Goal: Task Accomplishment & Management: Complete application form

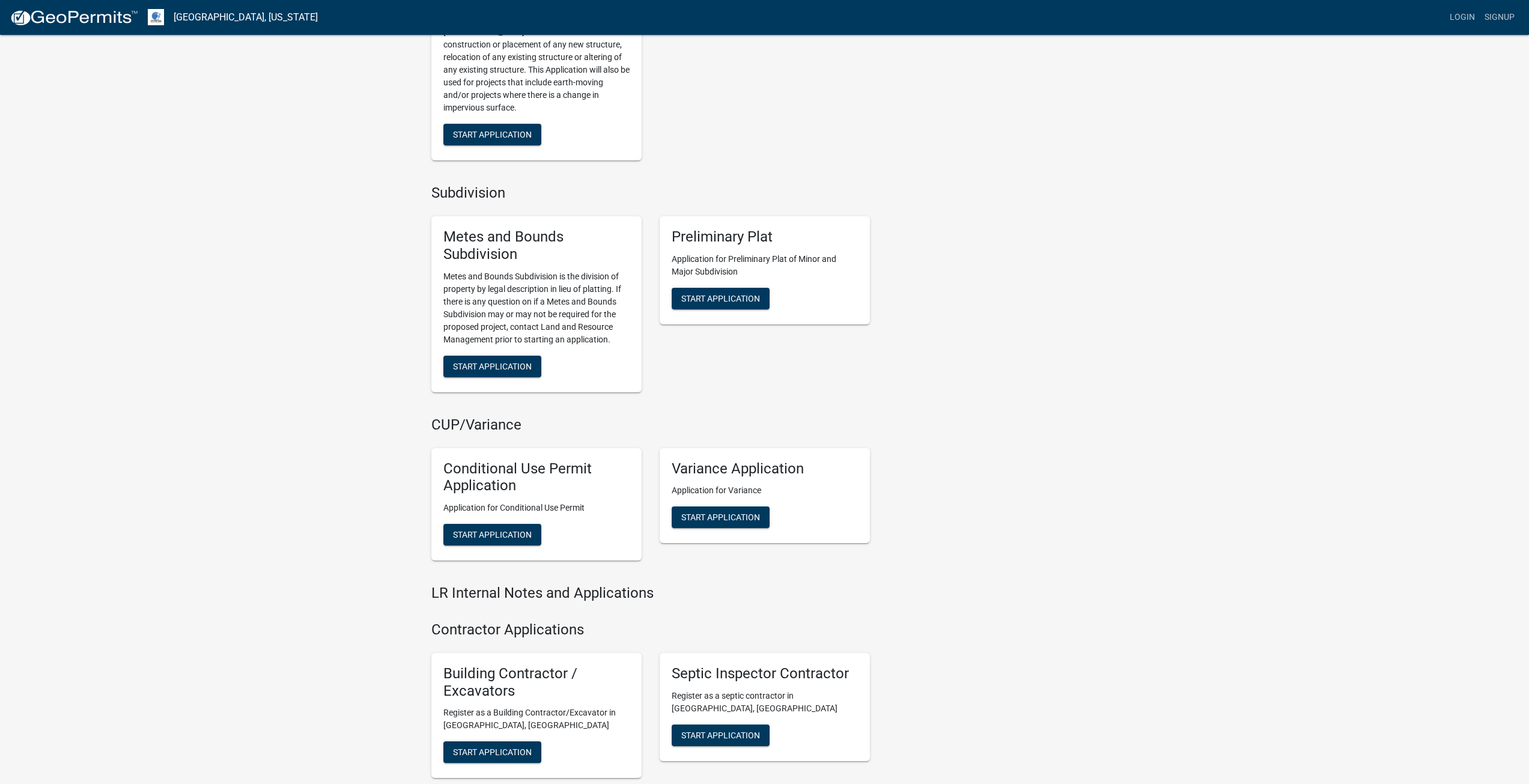
scroll to position [961, 0]
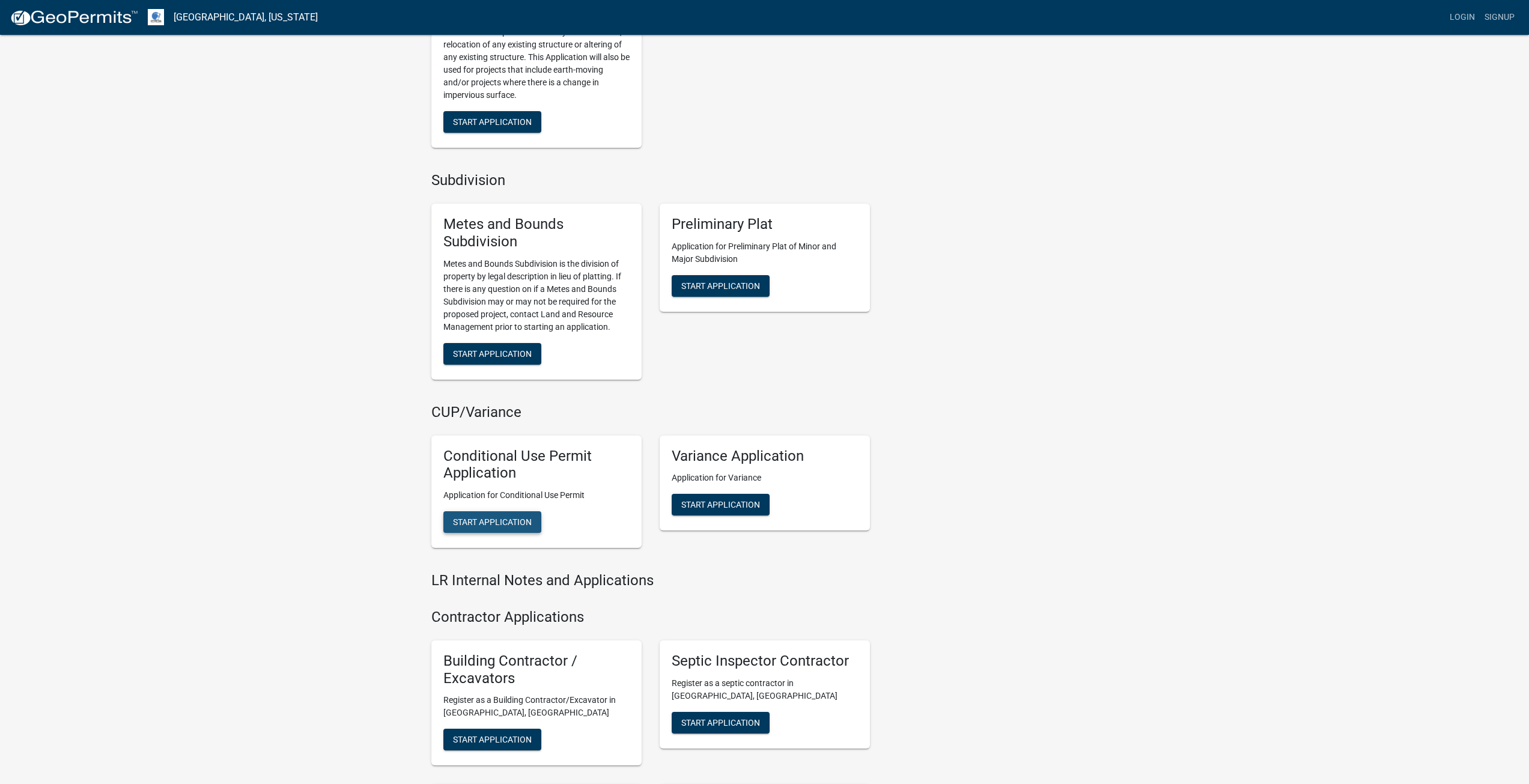
click at [487, 522] on span "Start Application" at bounding box center [492, 522] width 78 height 9
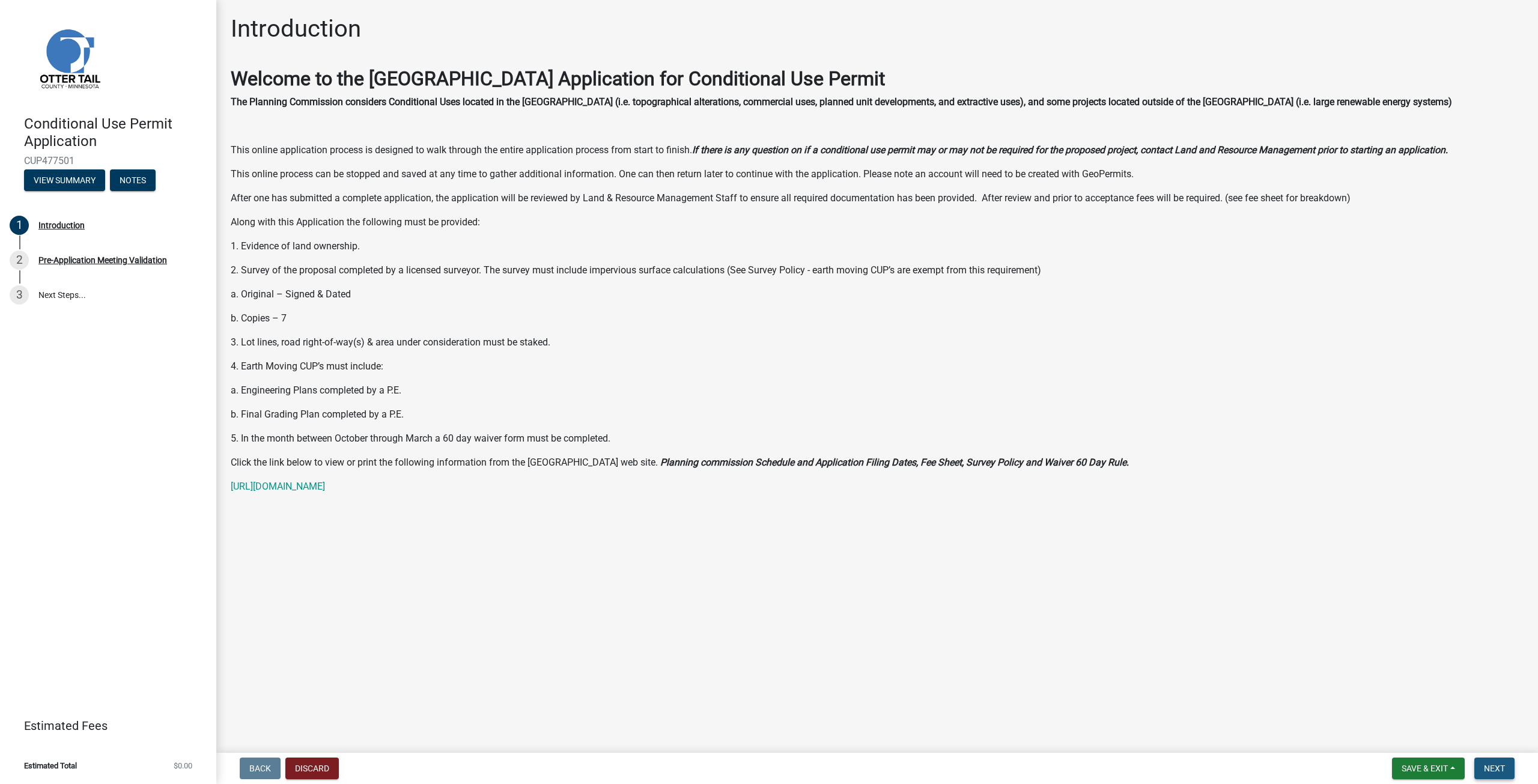
click at [1490, 766] on span "Next" at bounding box center [1493, 767] width 21 height 9
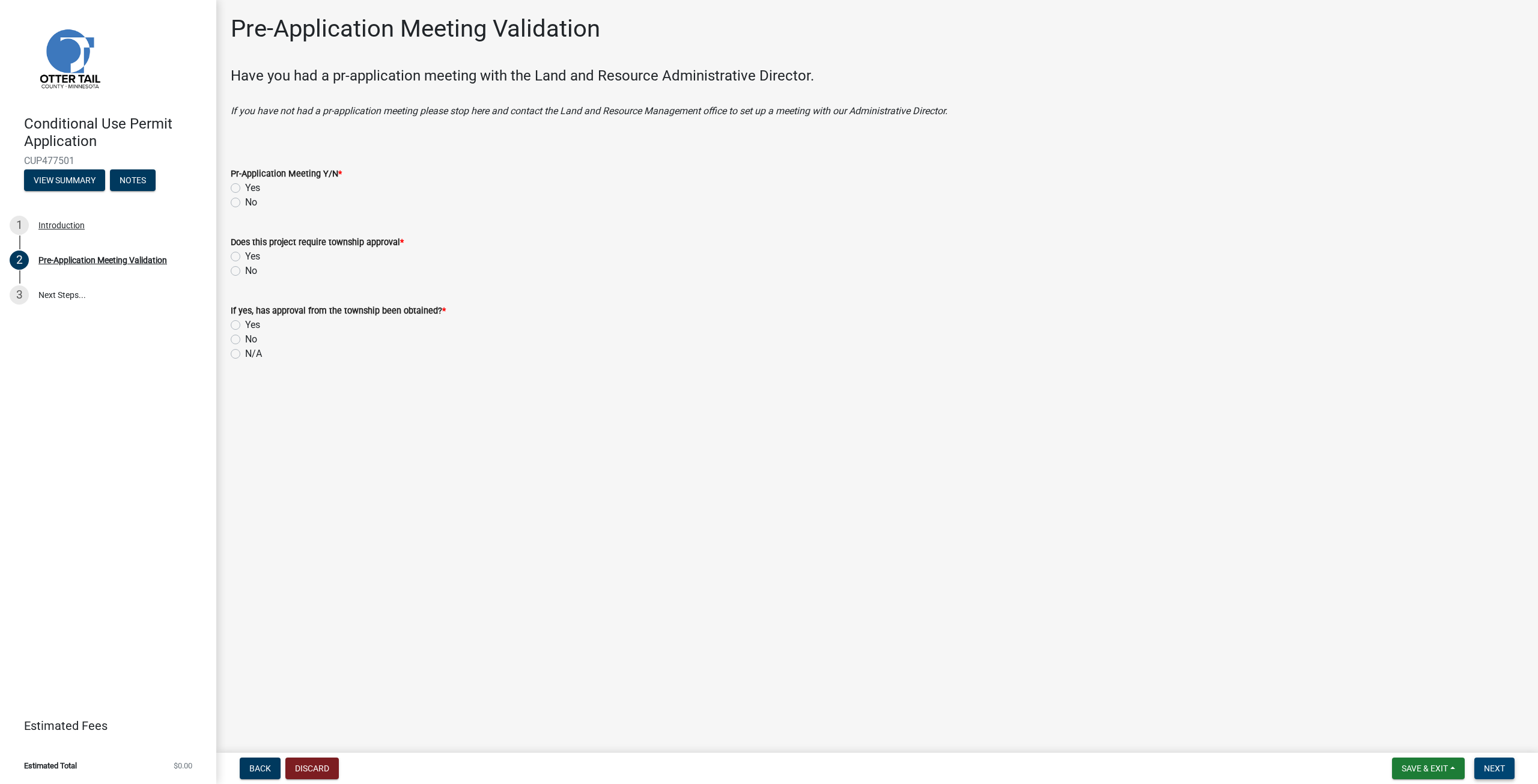
click at [1490, 766] on span "Next" at bounding box center [1493, 767] width 21 height 9
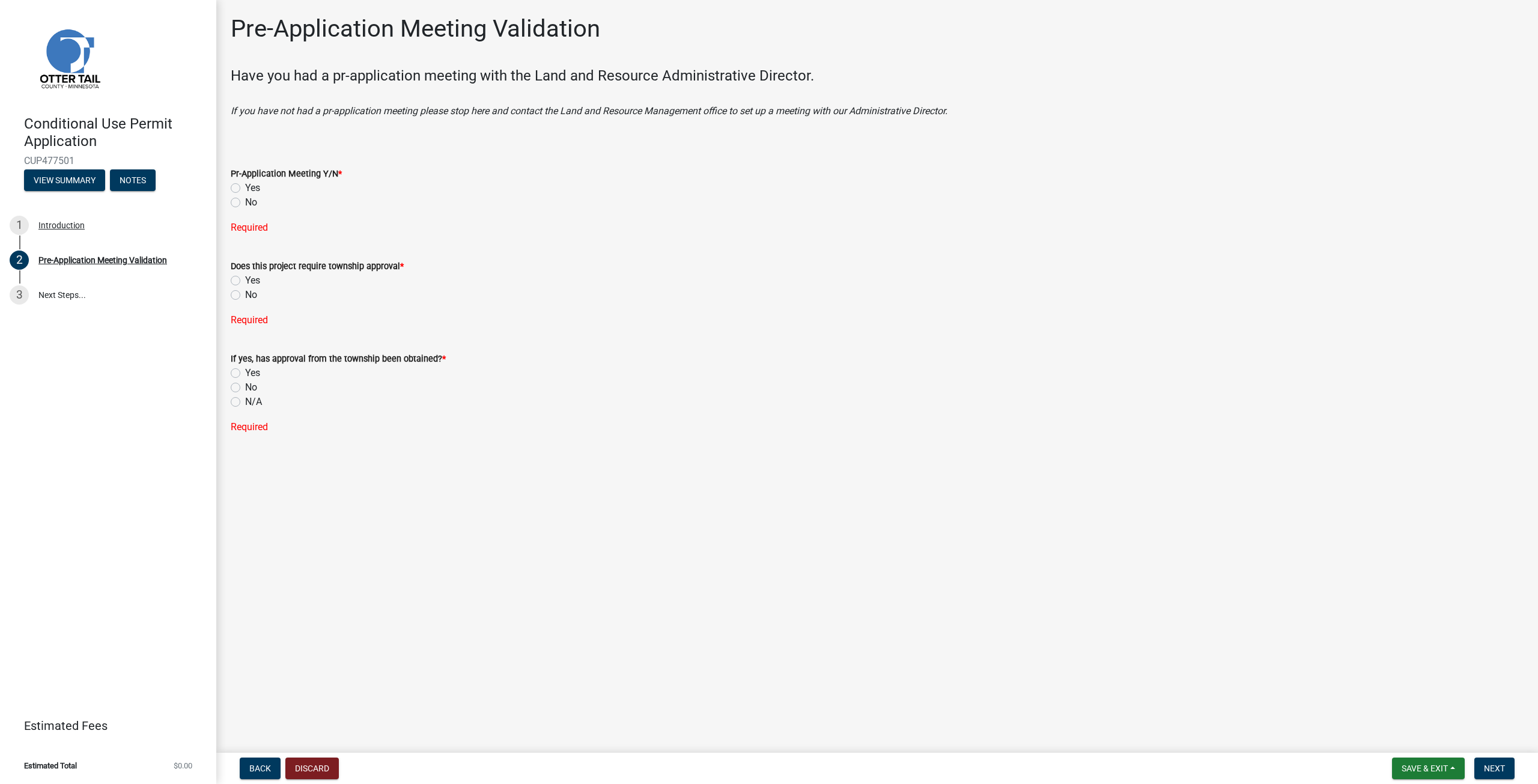
click at [235, 381] on div "No" at bounding box center [877, 387] width 1293 height 14
click at [245, 387] on label "No" at bounding box center [251, 387] width 12 height 14
click at [245, 387] on input "No" at bounding box center [249, 384] width 8 height 8
radio input "true"
click at [245, 297] on label "No" at bounding box center [251, 295] width 12 height 14
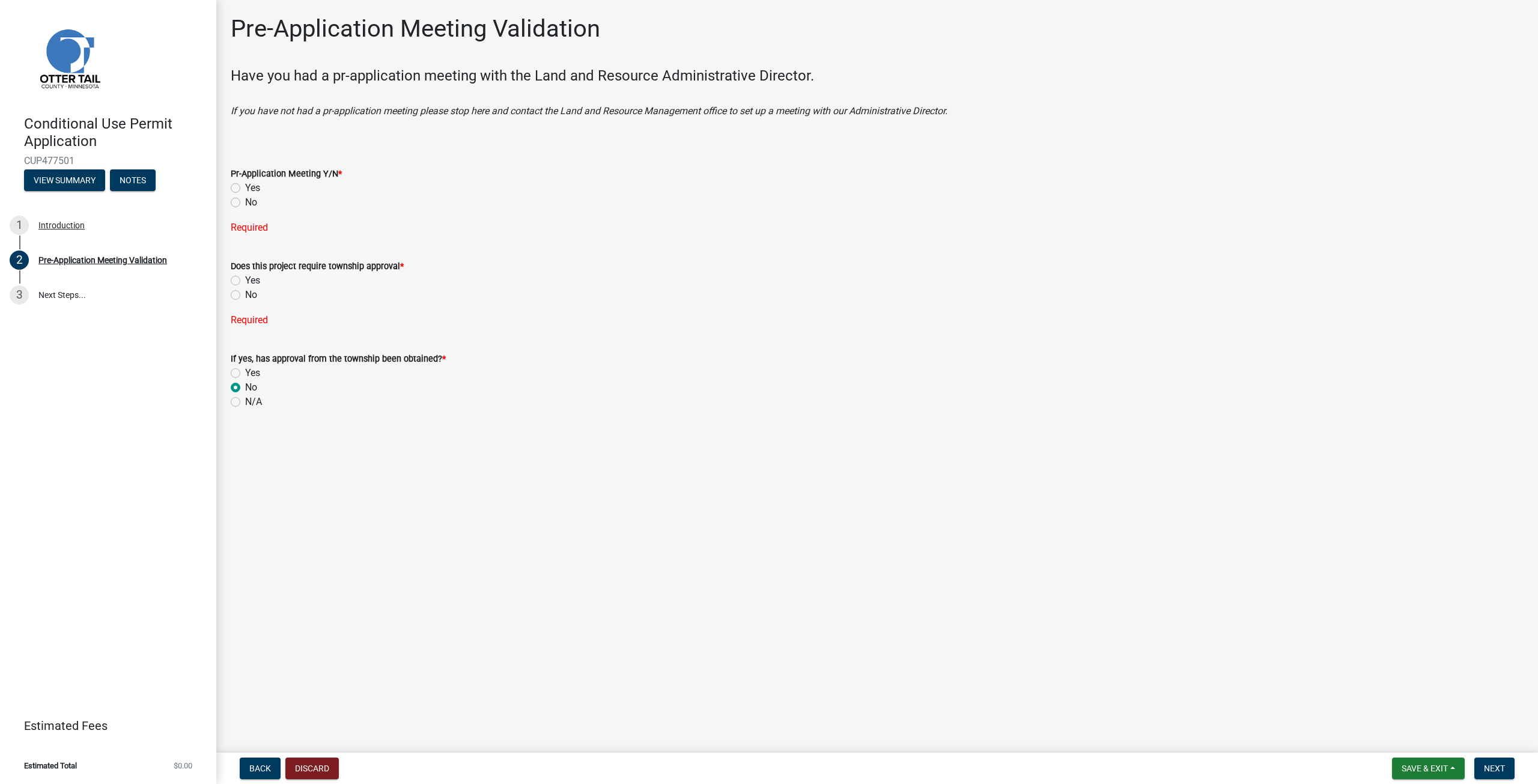
click at [245, 295] on input "No" at bounding box center [249, 291] width 8 height 8
radio input "true"
click at [245, 199] on label "No" at bounding box center [251, 203] width 12 height 14
click at [245, 199] on input "No" at bounding box center [249, 199] width 8 height 8
radio input "true"
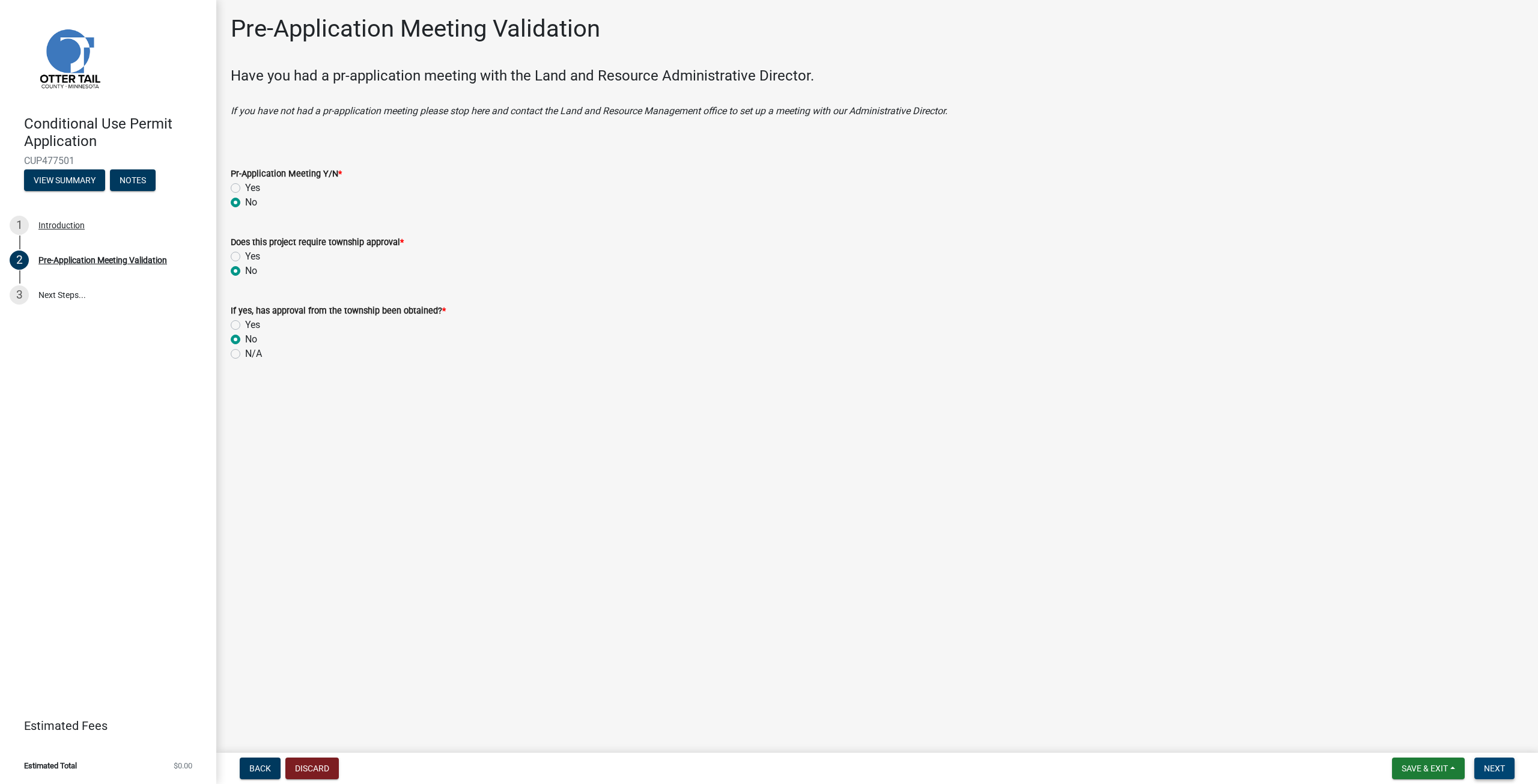
click at [1479, 766] on button "Next" at bounding box center [1494, 768] width 40 height 22
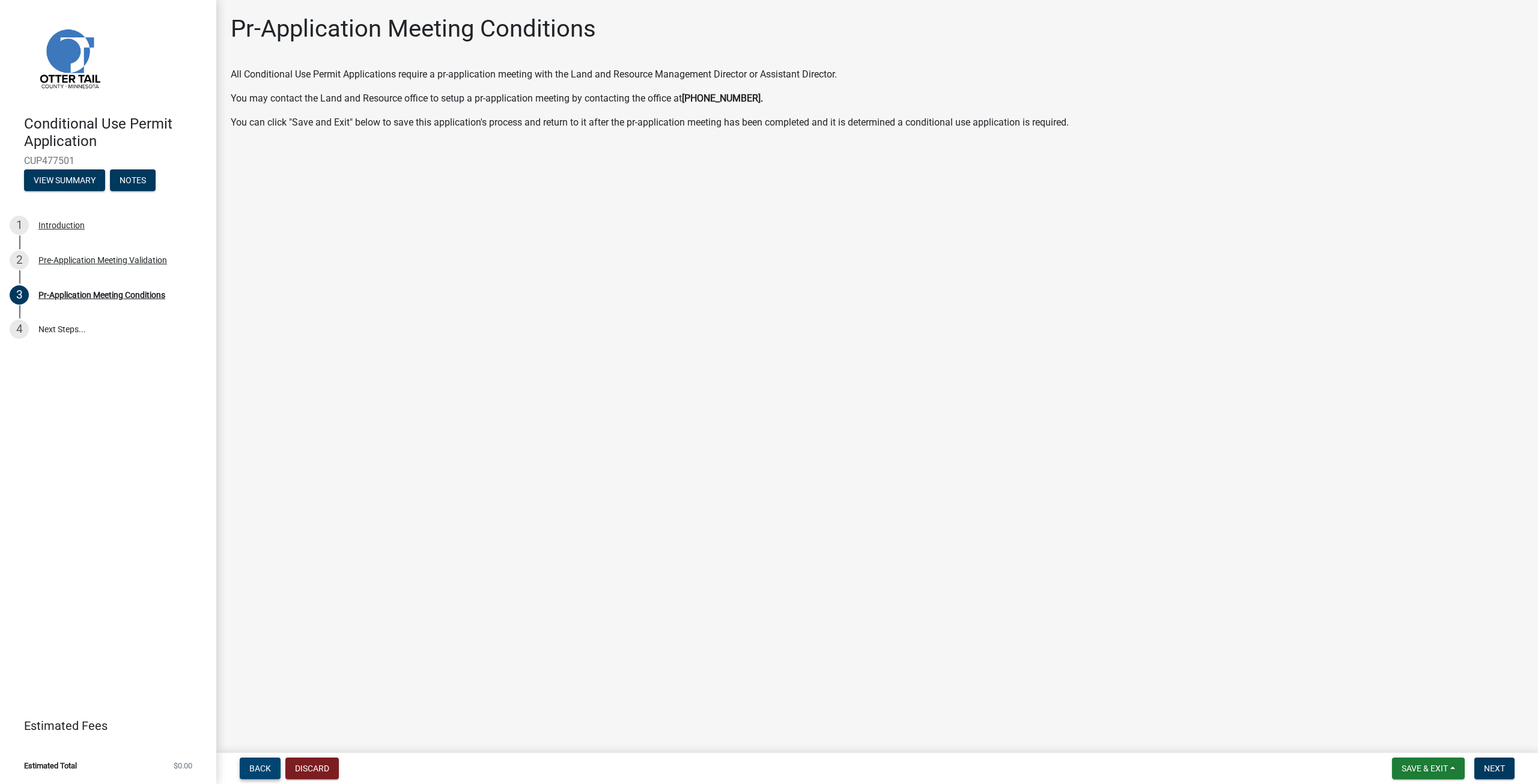
click at [264, 766] on span "Back" at bounding box center [260, 767] width 22 height 9
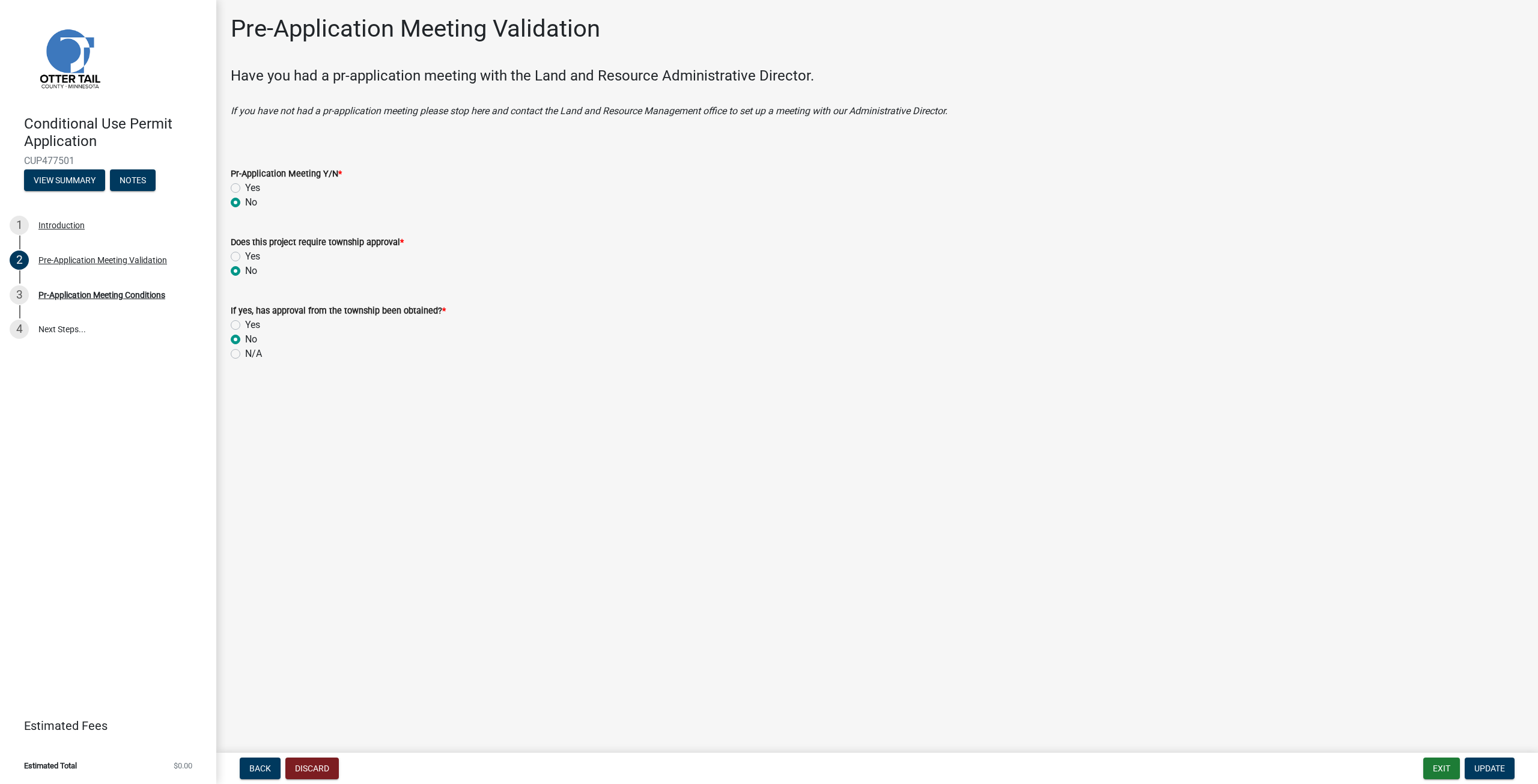
click at [245, 188] on label "Yes" at bounding box center [252, 188] width 15 height 14
click at [245, 188] on input "Yes" at bounding box center [249, 185] width 8 height 8
radio input "true"
click at [245, 349] on label "N/A" at bounding box center [253, 354] width 17 height 14
click at [245, 349] on input "N/A" at bounding box center [249, 350] width 8 height 8
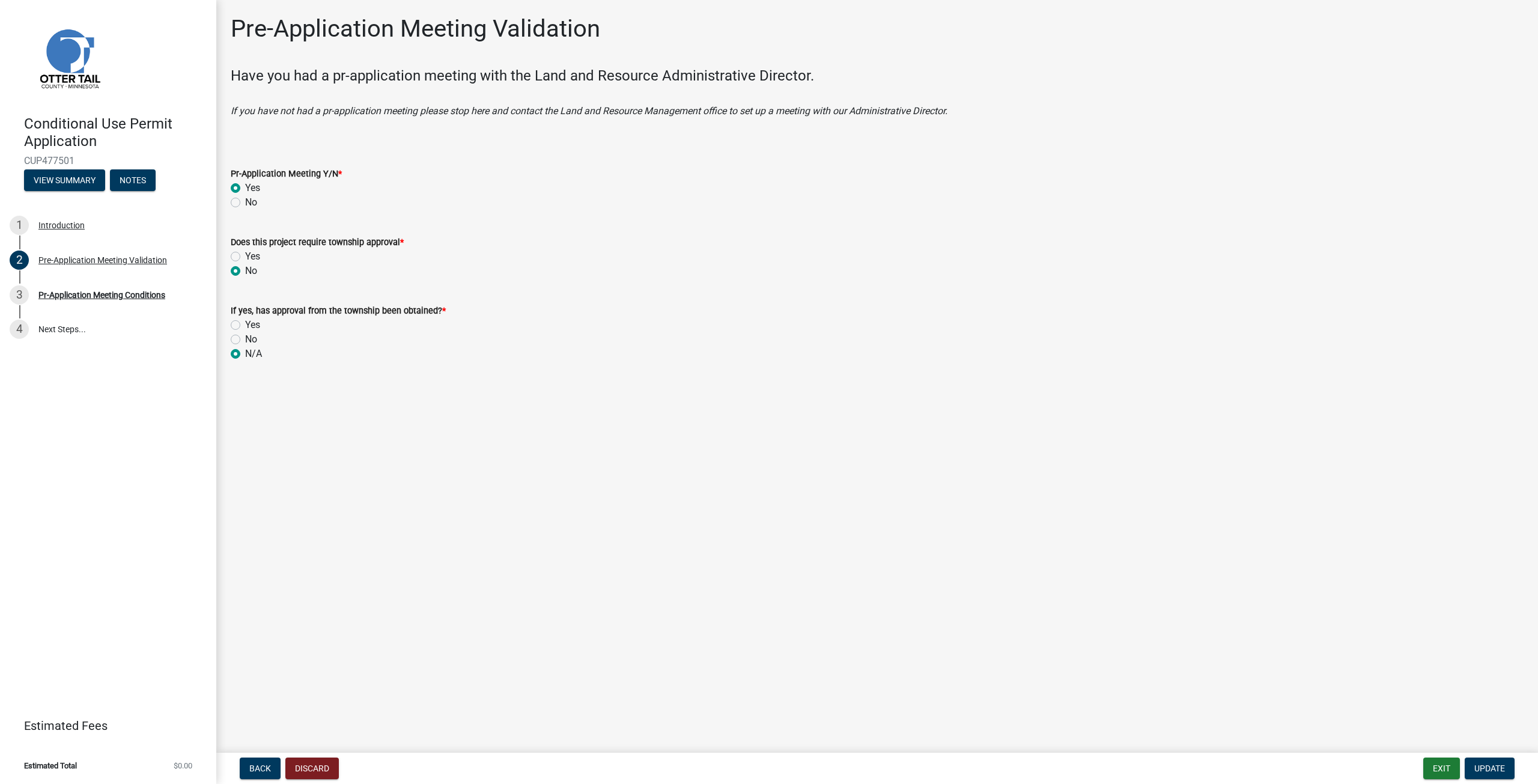
radio input "true"
click at [1474, 767] on span "Update" at bounding box center [1489, 767] width 31 height 9
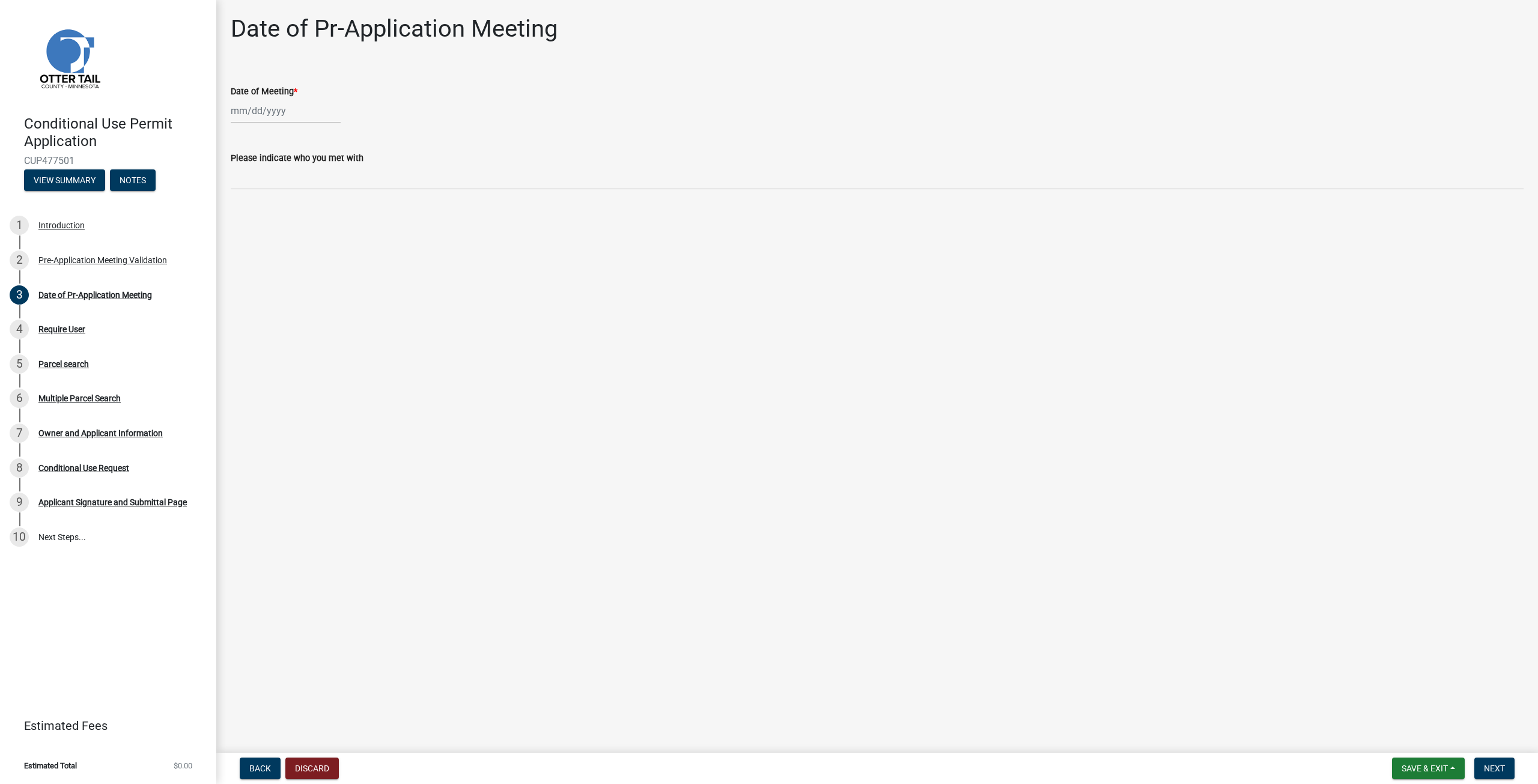
click at [422, 428] on main "Date of Pr-Application Meeting Date of Meeting * Please indicate who you met wi…" at bounding box center [877, 374] width 1322 height 748
